Goal: Information Seeking & Learning: Learn about a topic

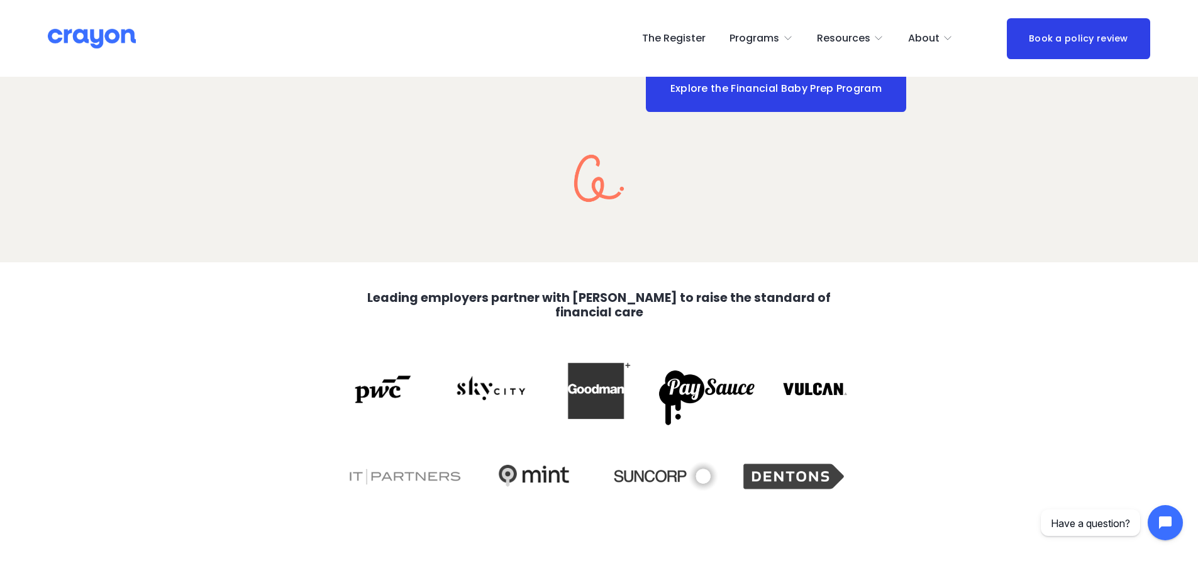
scroll to position [2678, 0]
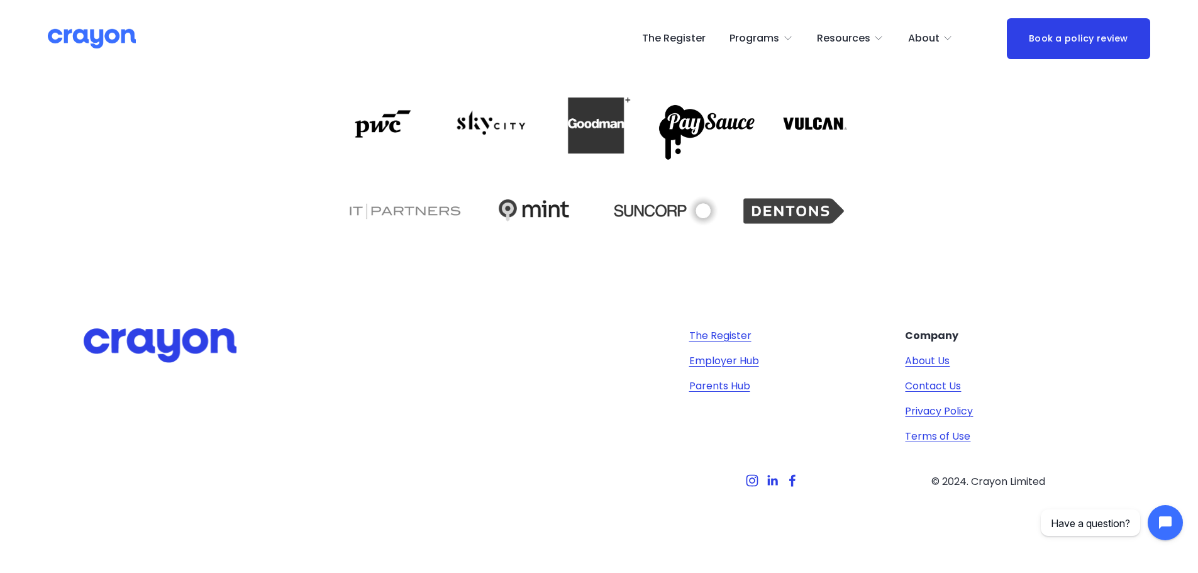
click at [0, 0] on span "Parent Hub" at bounding box center [0, 0] width 0 height 0
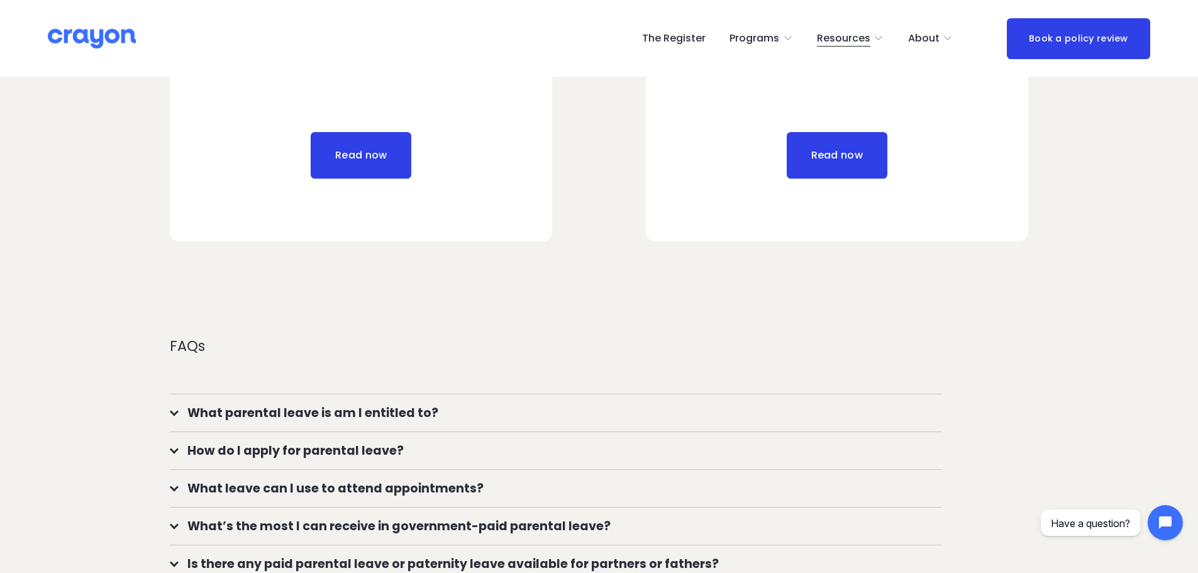
scroll to position [754, 0]
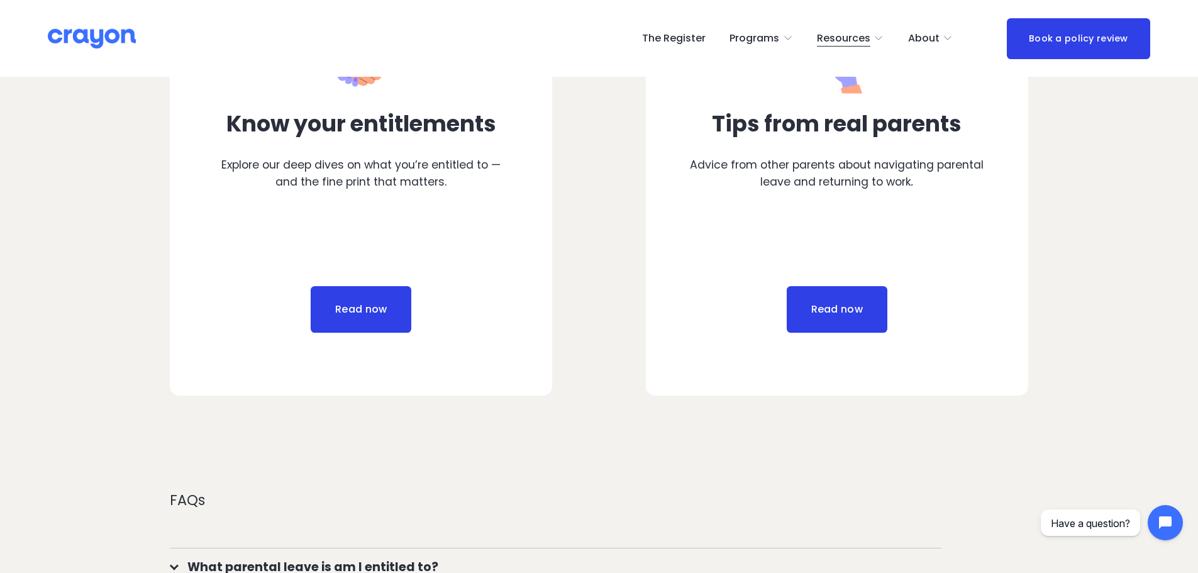
click at [355, 309] on link "Read now" at bounding box center [361, 309] width 101 height 47
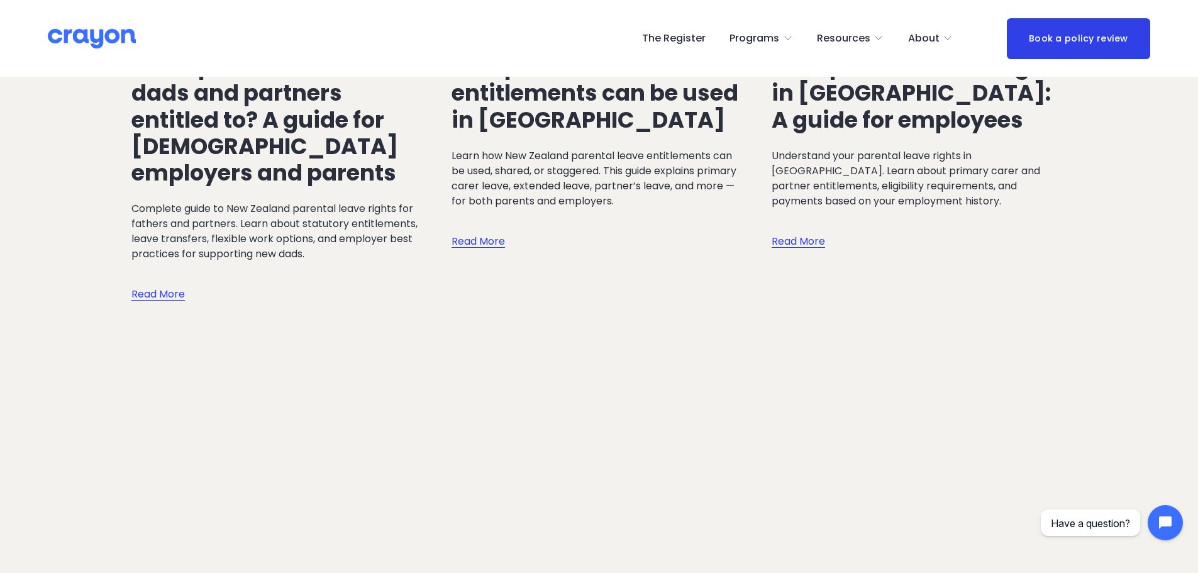
scroll to position [566, 0]
